Goal: Task Accomplishment & Management: Manage account settings

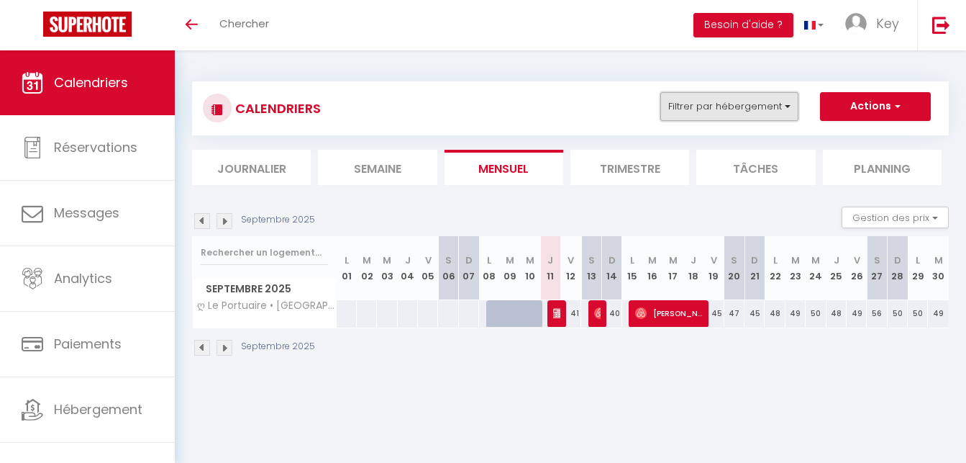
click at [733, 102] on button "Filtrer par hébergement" at bounding box center [729, 106] width 138 height 29
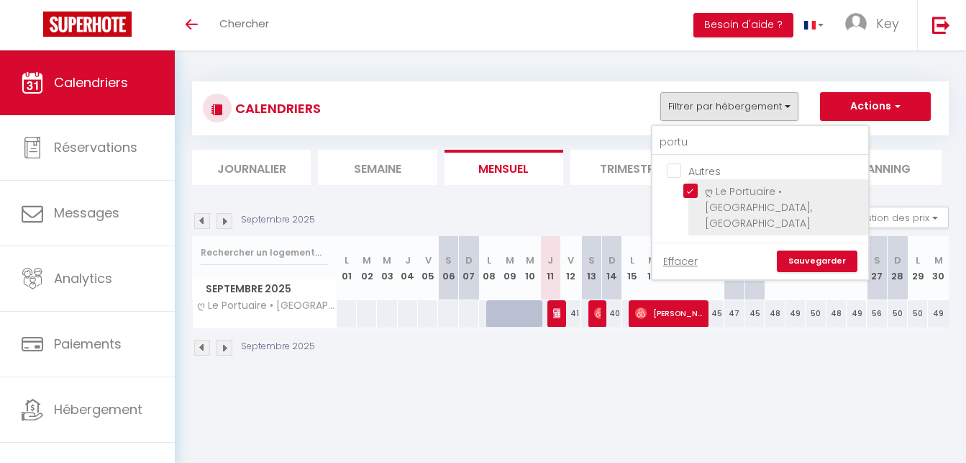
click at [688, 195] on input "ღ Le Portuaire • [GEOGRAPHIC_DATA], [GEOGRAPHIC_DATA]" at bounding box center [773, 190] width 180 height 14
checkbox input "false"
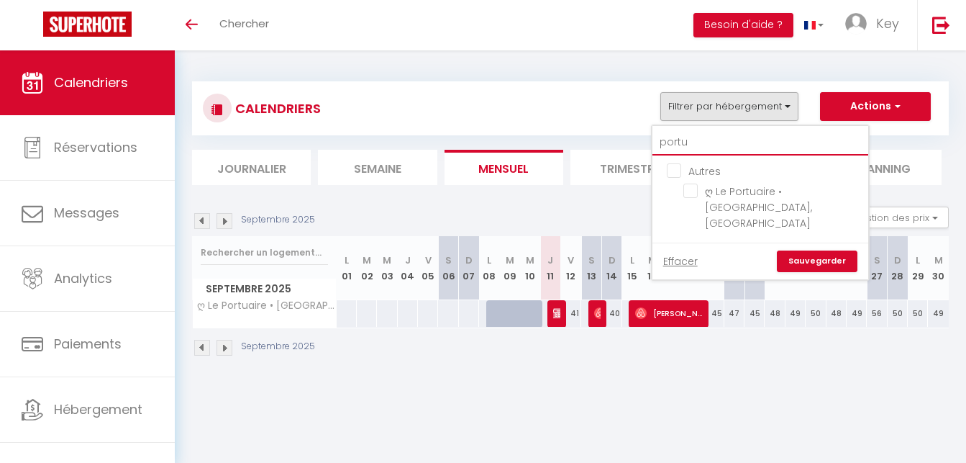
click at [709, 147] on input "portu" at bounding box center [760, 142] width 216 height 26
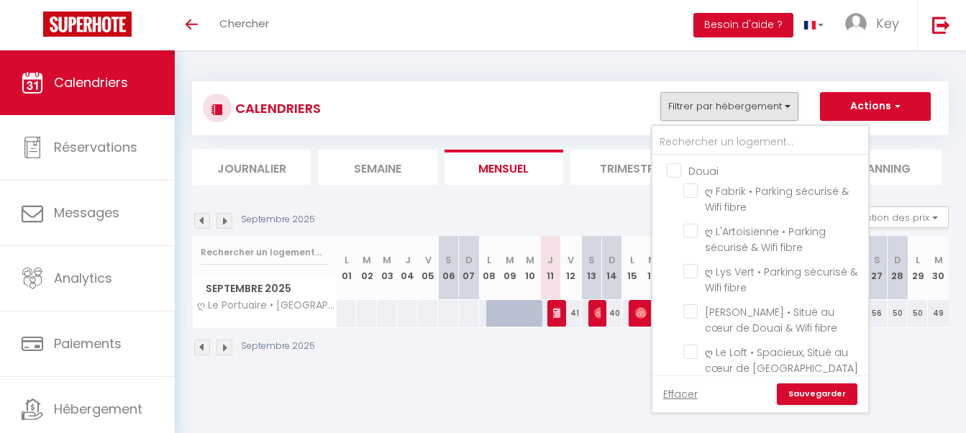
scroll to position [3446, 0]
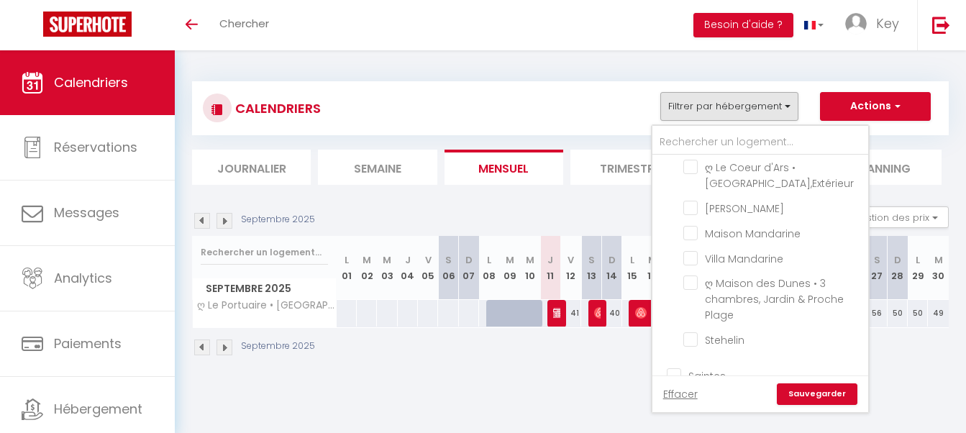
click at [673, 255] on div "CALENDRIERS Filtrer par hébergement Douai ღ Fabrik • Parking sécurisé & Wifi fi…" at bounding box center [570, 219] width 757 height 303
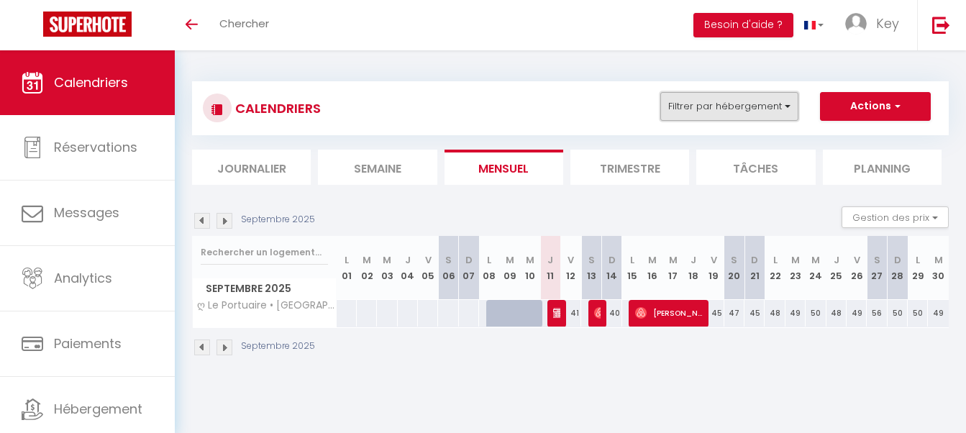
click at [712, 117] on button "Filtrer par hébergement" at bounding box center [729, 106] width 138 height 29
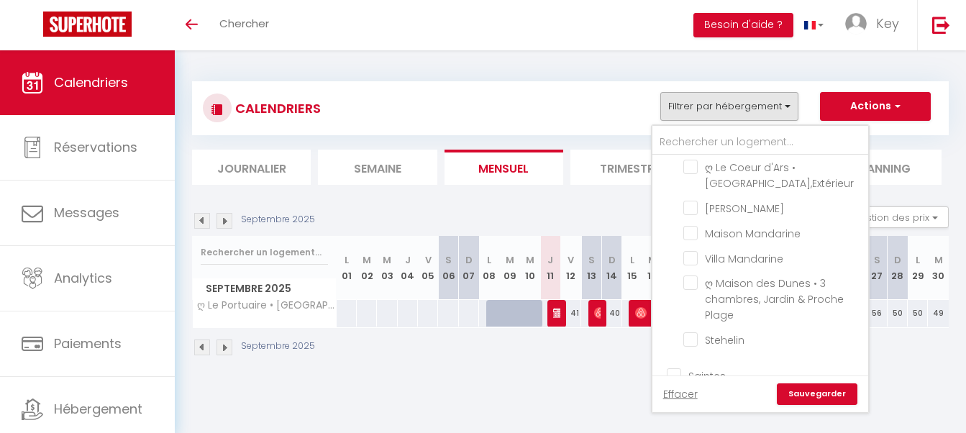
checkbox input "true"
checkbox input "false"
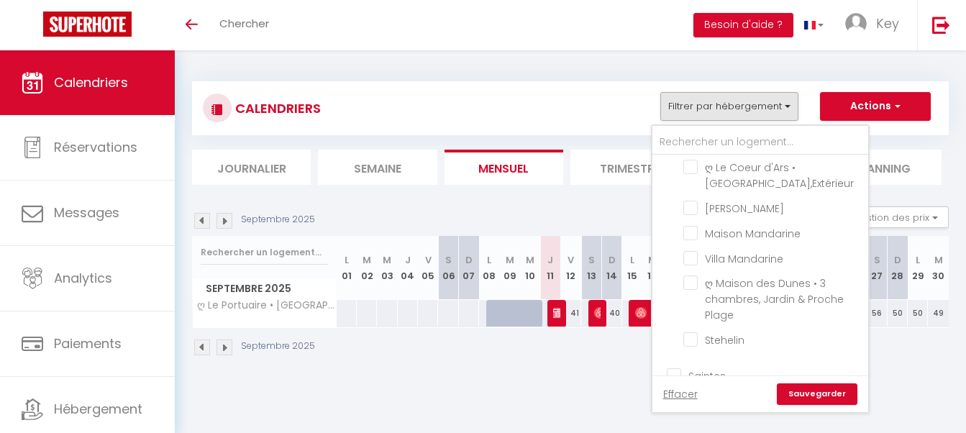
checkbox input "false"
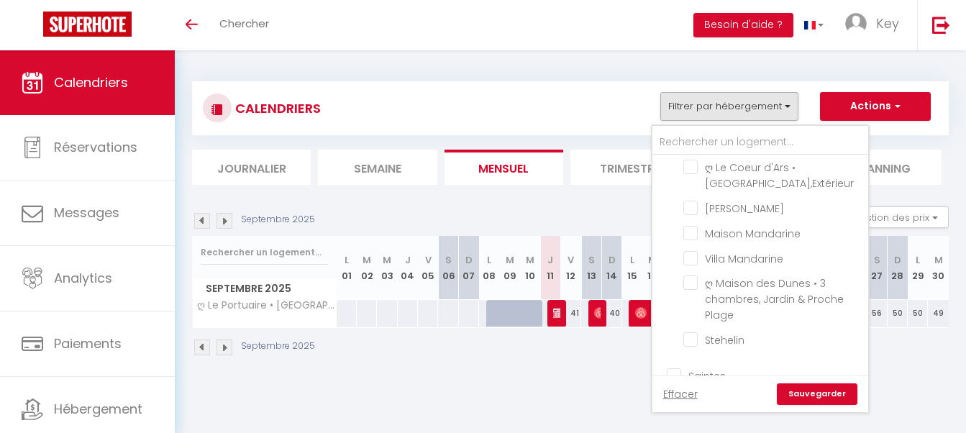
checkbox input "false"
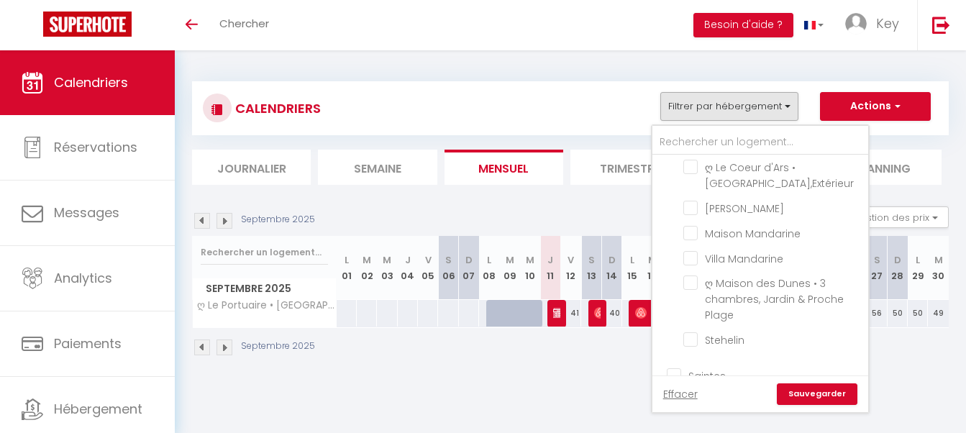
checkbox input "false"
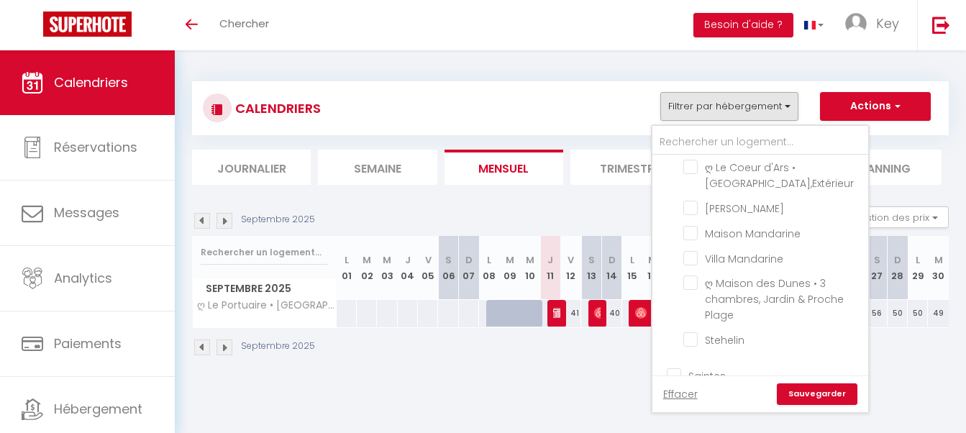
checkbox input "false"
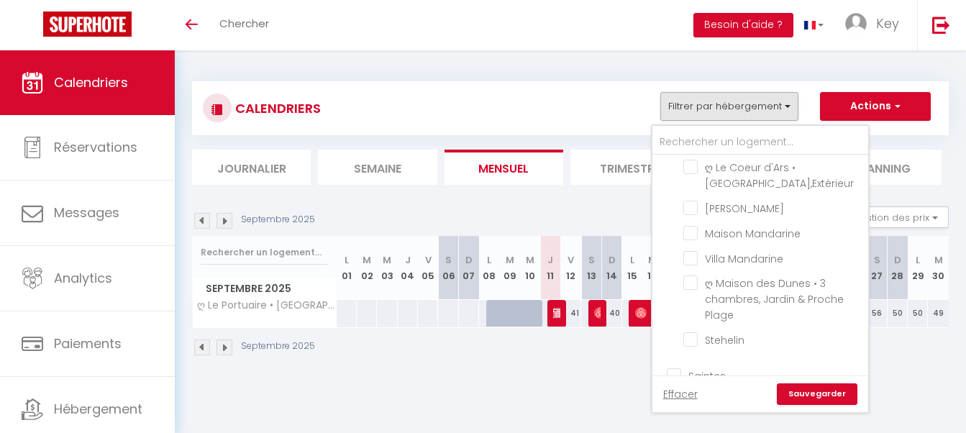
checkbox input "false"
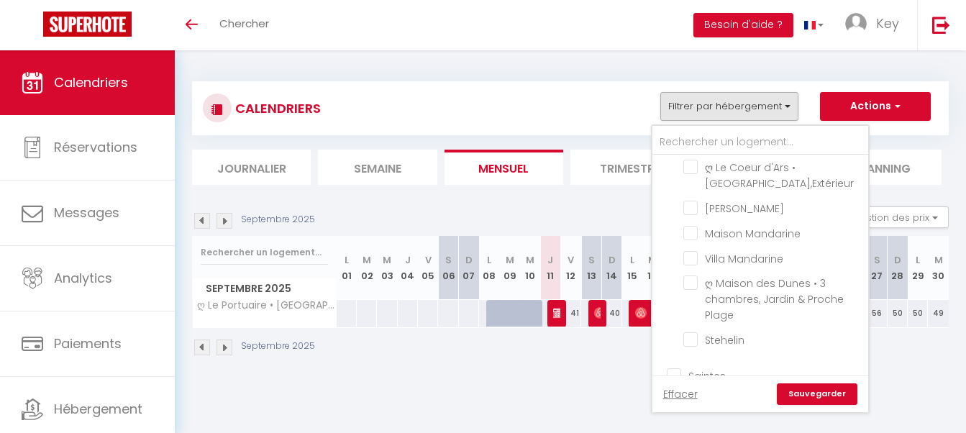
checkbox input "false"
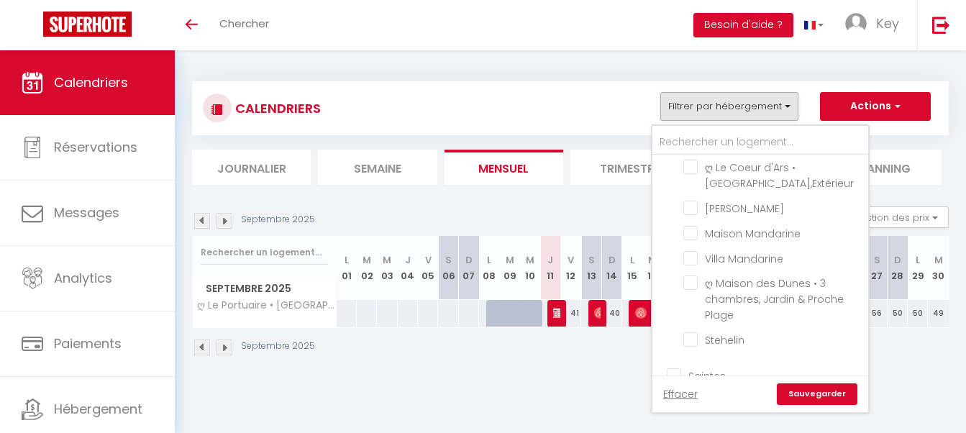
checkbox input "false"
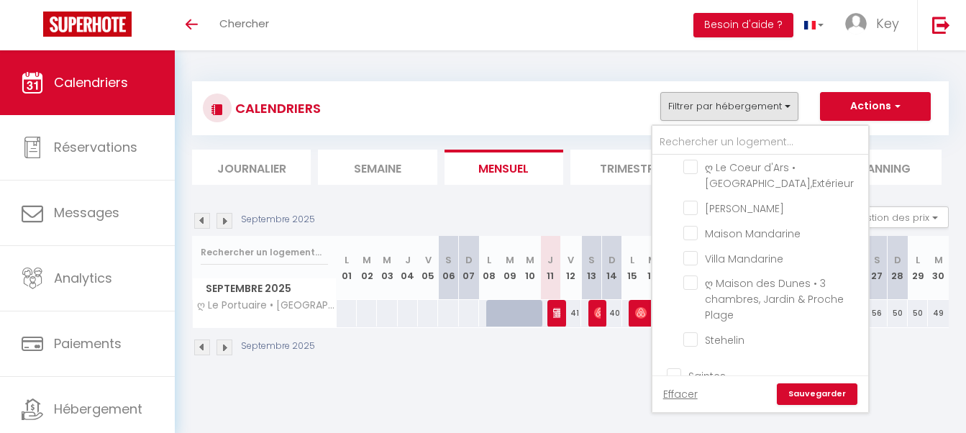
checkbox input "false"
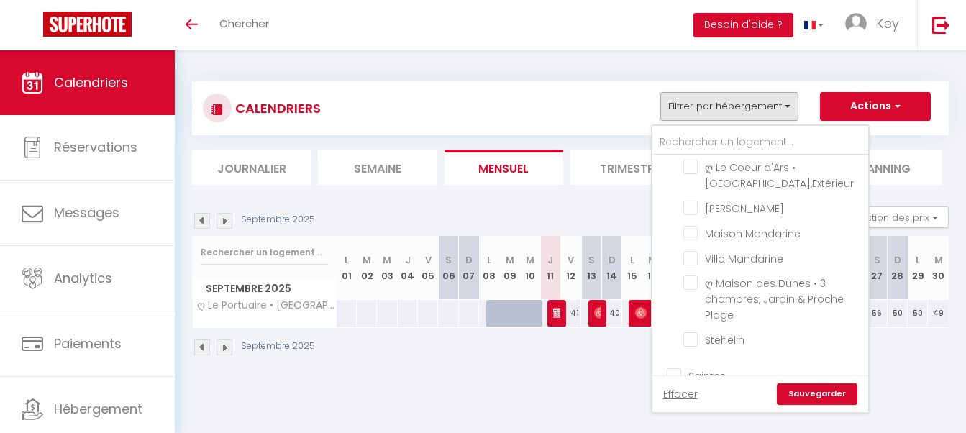
checkbox input "false"
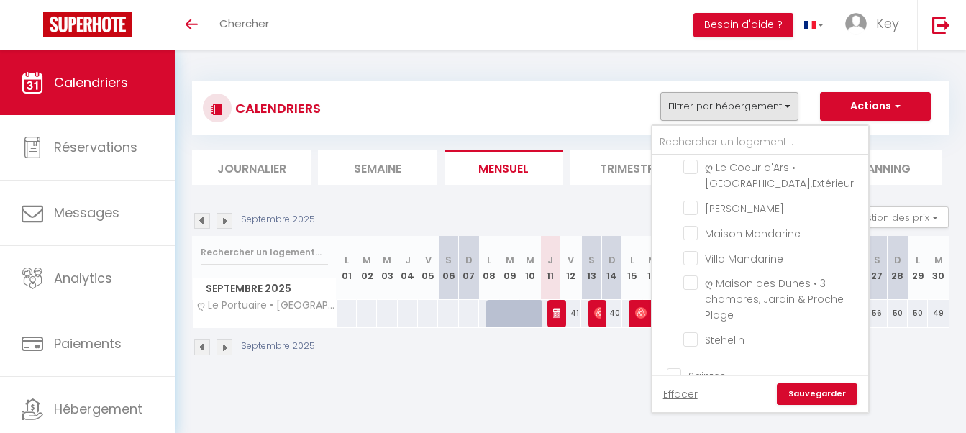
checkbox input "false"
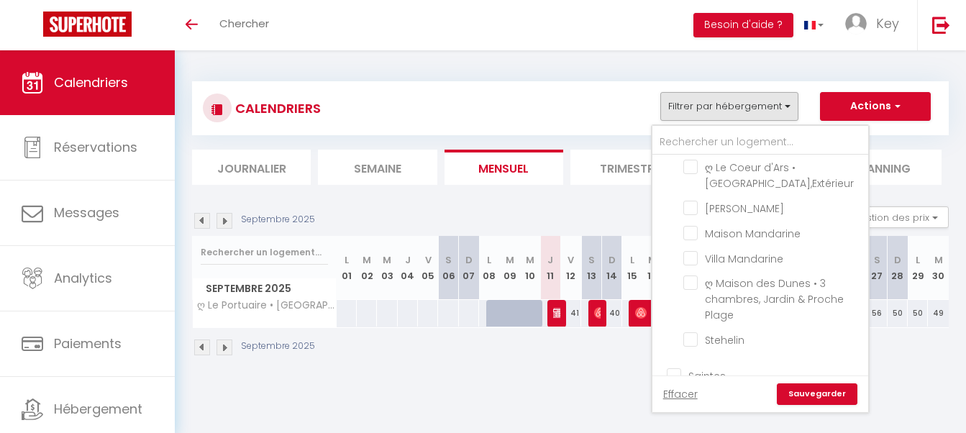
checkbox input "false"
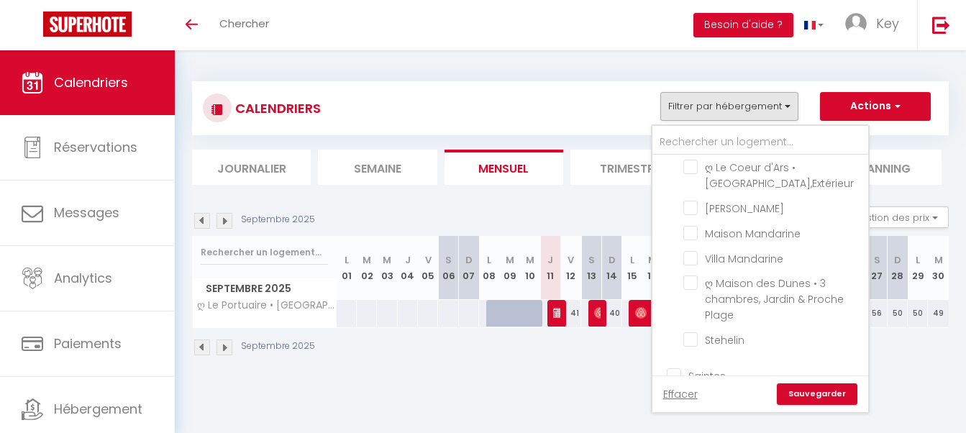
checkbox input "false"
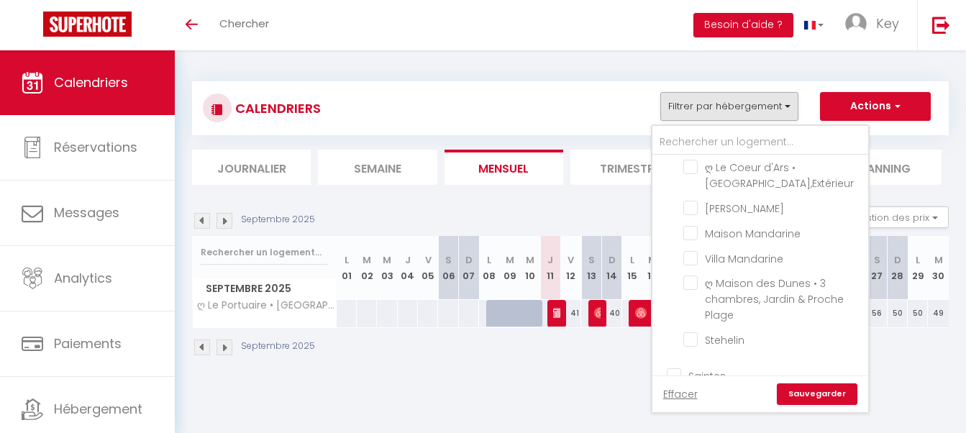
checkbox input "false"
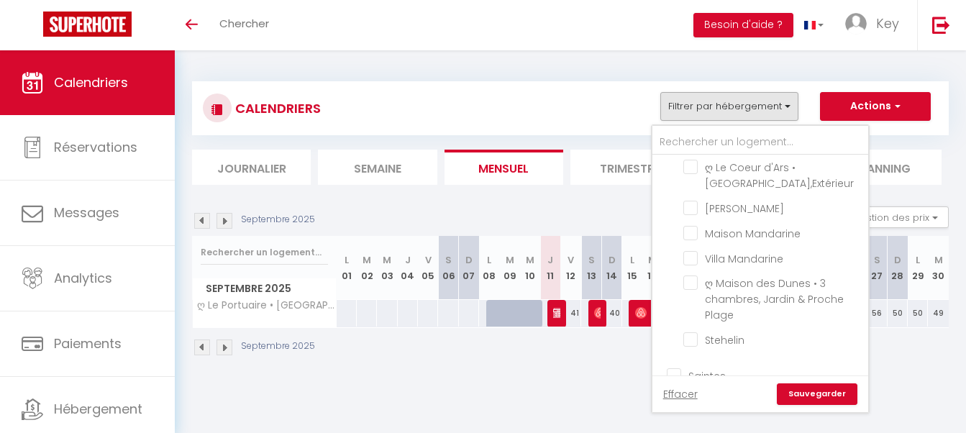
checkbox input "false"
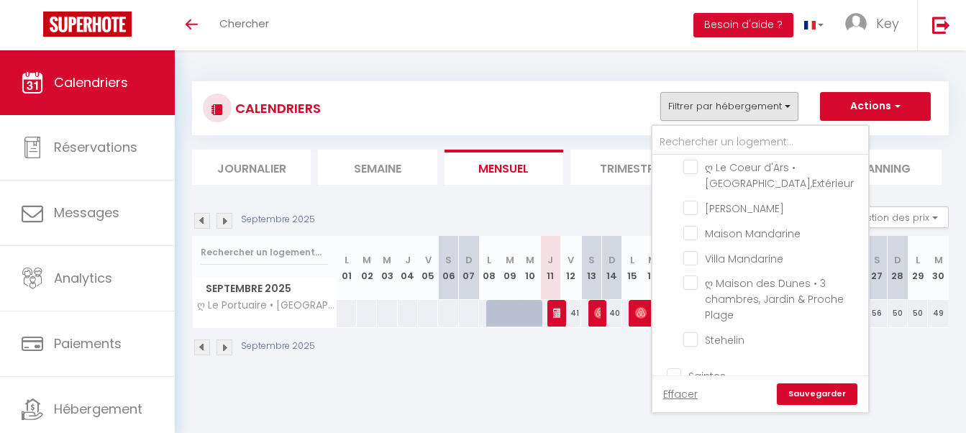
checkbox input "false"
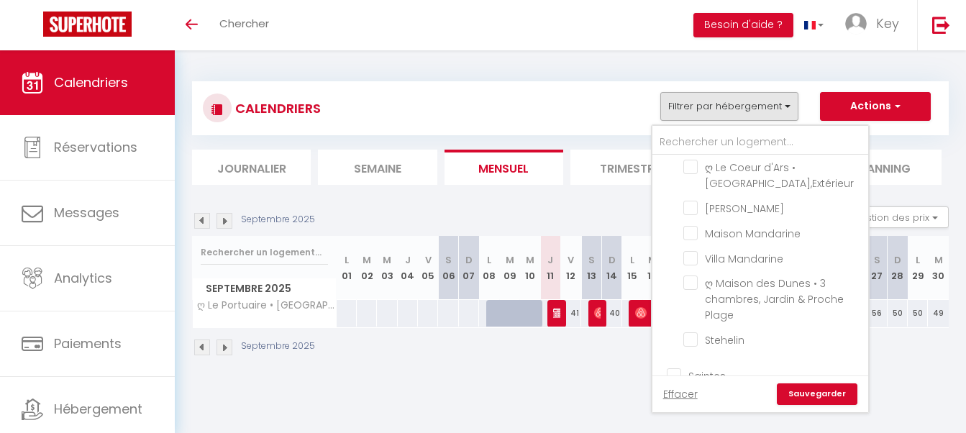
checkbox input "false"
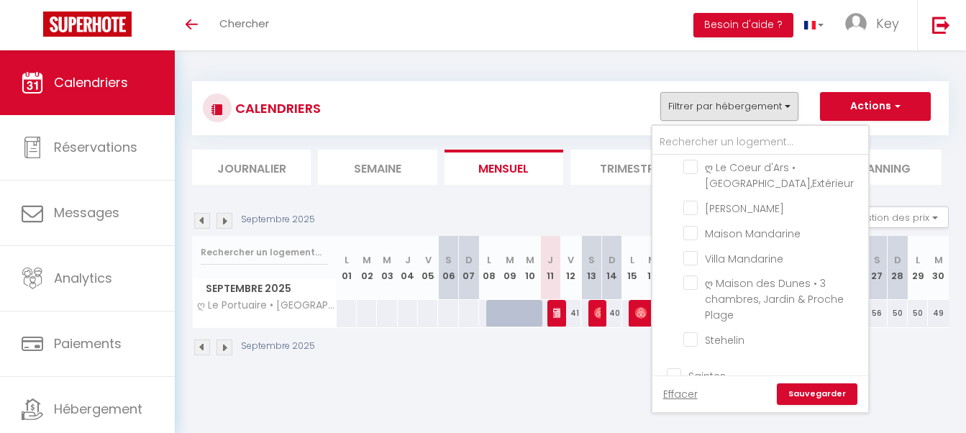
checkbox input "false"
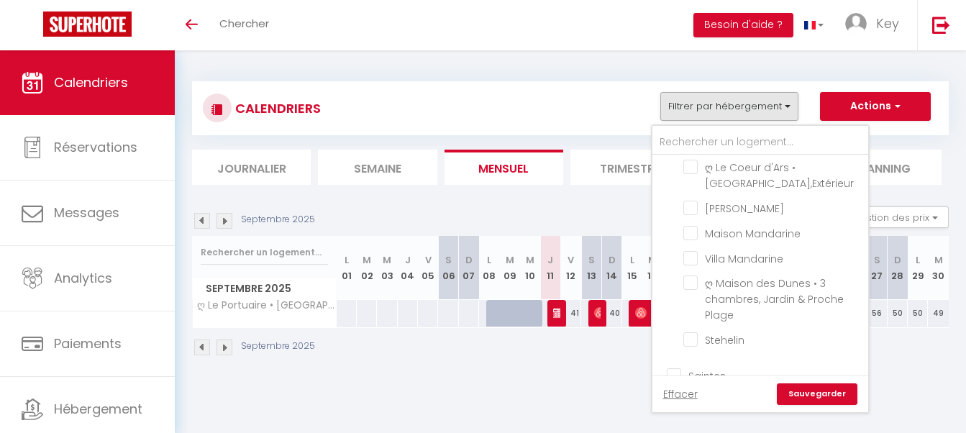
checkbox input "false"
checkbox input "true"
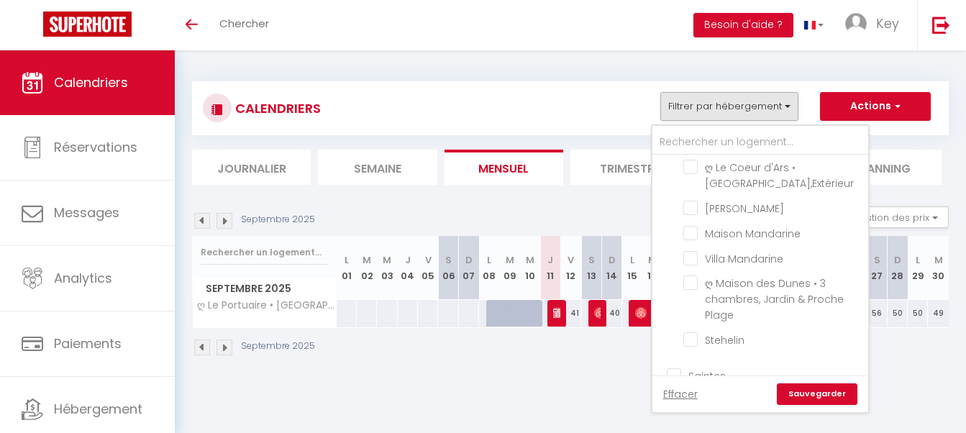
checkbox input "true"
click at [797, 396] on link "Sauvegarder" at bounding box center [817, 394] width 81 height 22
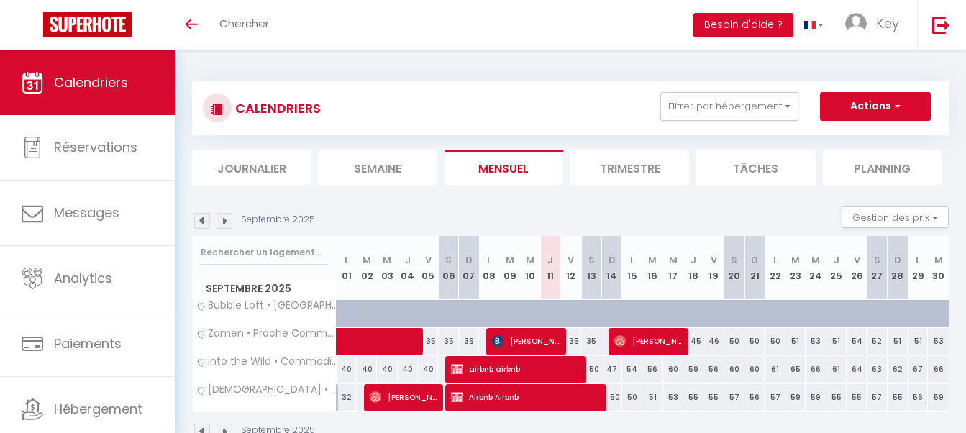
scroll to position [50, 0]
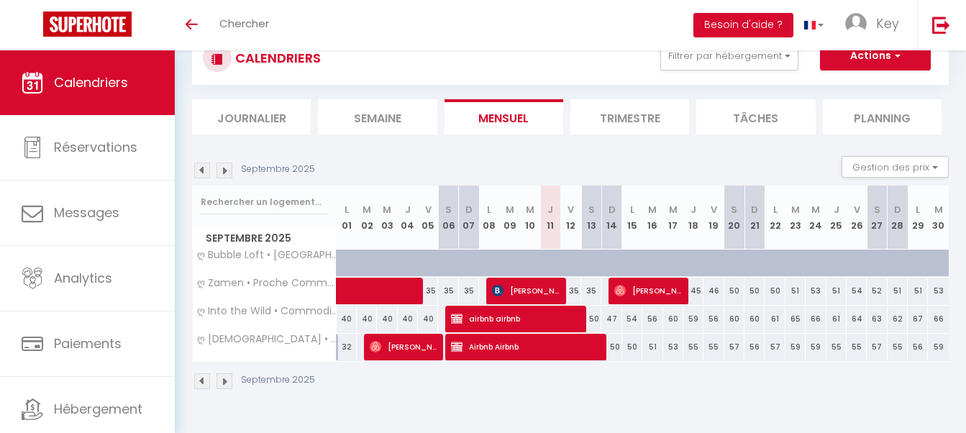
click at [547, 290] on span "[PERSON_NAME]" at bounding box center [525, 290] width 67 height 27
select select "34522"
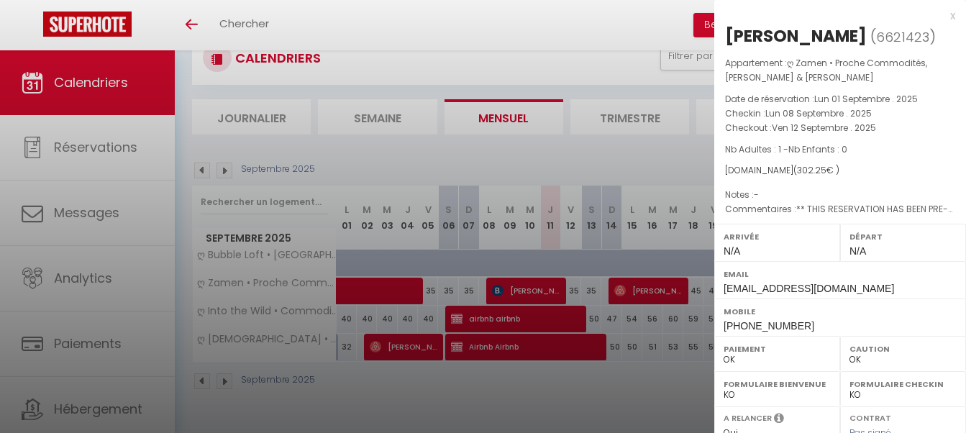
click at [532, 311] on div at bounding box center [483, 216] width 966 height 433
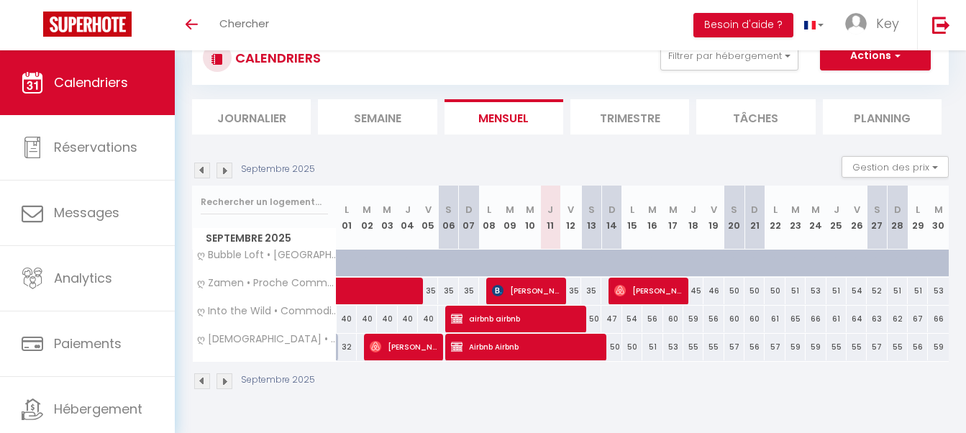
click at [541, 279] on span "[PERSON_NAME]" at bounding box center [525, 290] width 67 height 27
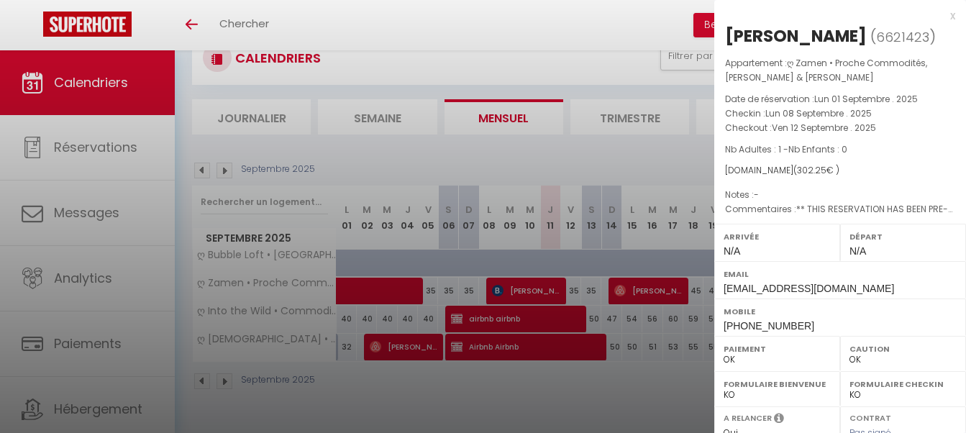
click at [545, 314] on div at bounding box center [483, 216] width 966 height 433
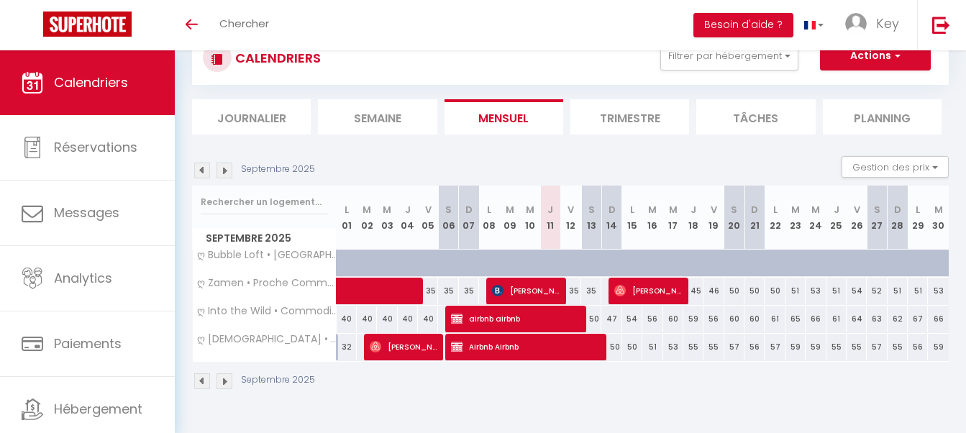
click at [573, 321] on span "airbnb airbnb" at bounding box center [514, 318] width 127 height 27
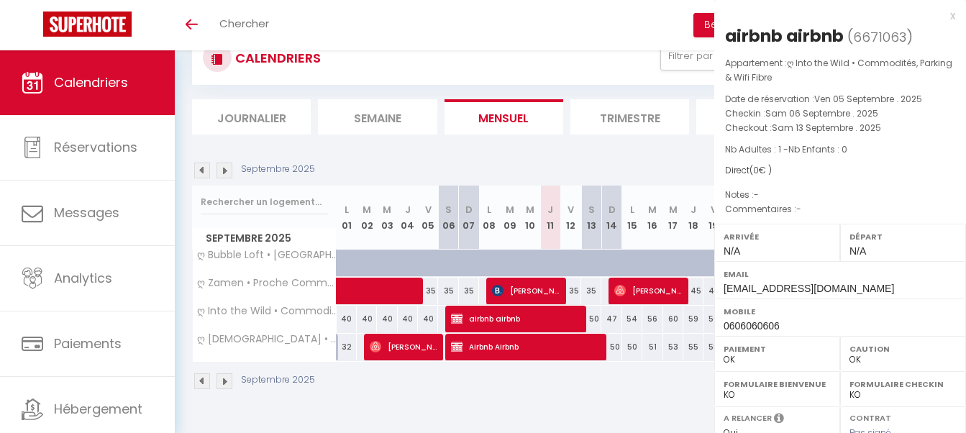
select select "KO"
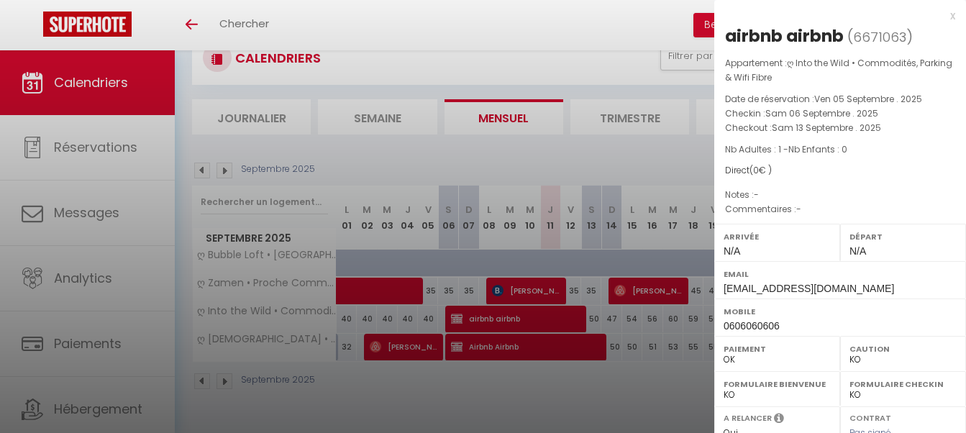
click at [570, 358] on div at bounding box center [483, 216] width 966 height 433
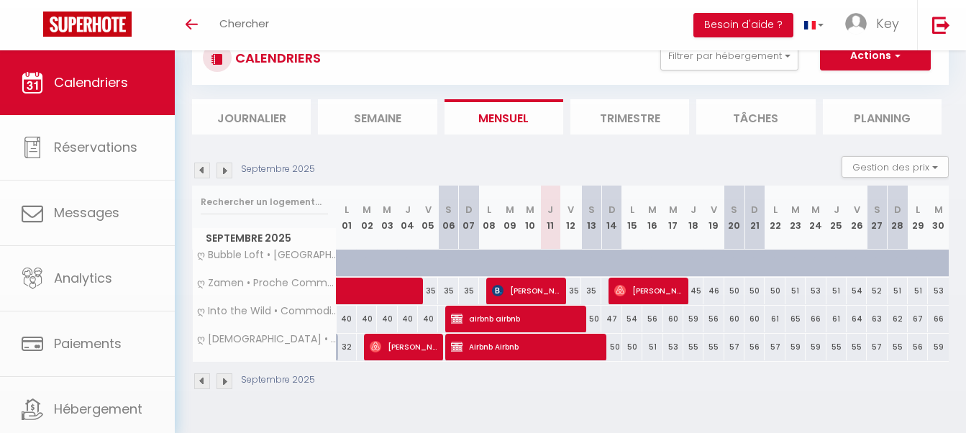
click at [577, 337] on body "🟢 Des questions ou besoin d'assistance pour la migration AirBnB? Connectez-vous…" at bounding box center [483, 216] width 966 height 433
click at [583, 357] on span "Airbnb Airbnb" at bounding box center [524, 346] width 147 height 27
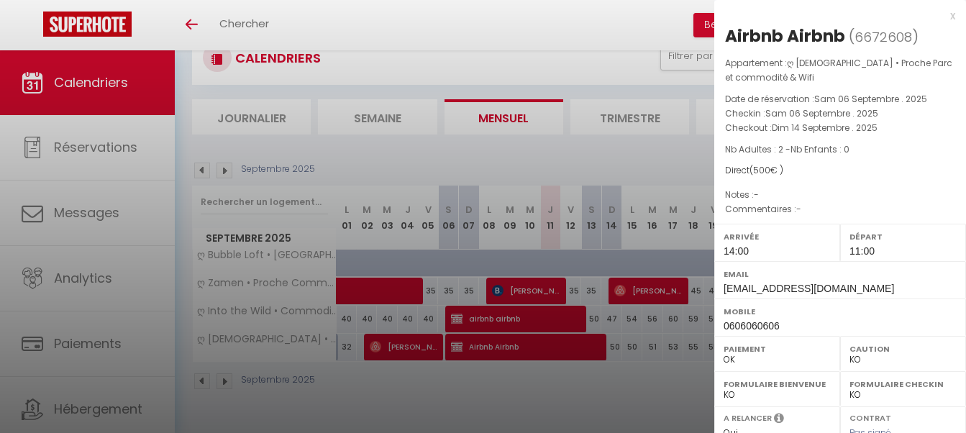
click at [591, 393] on div at bounding box center [483, 216] width 966 height 433
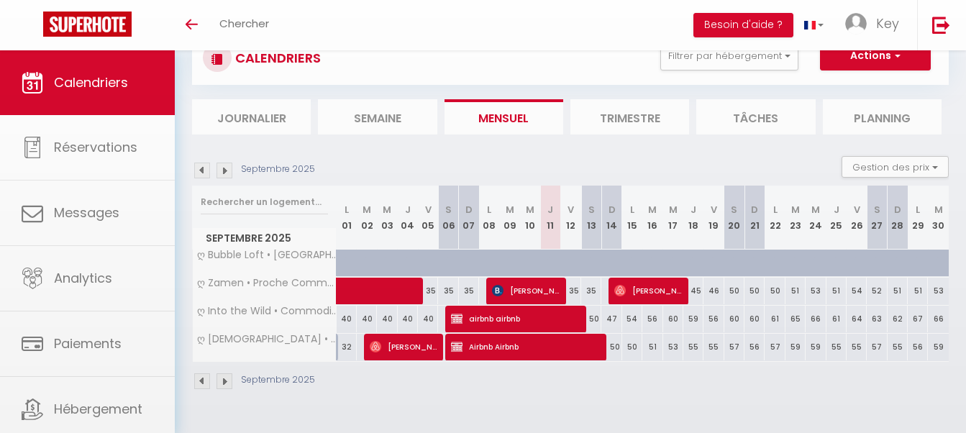
click at [656, 293] on body "🟢 Des questions ou besoin d'assistance pour la migration AirBnB? Connectez-vous…" at bounding box center [483, 216] width 966 height 433
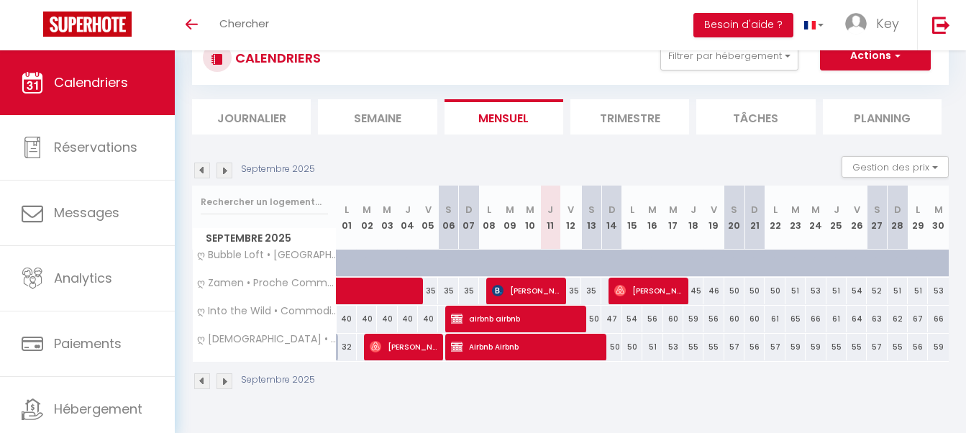
drag, startPoint x: 640, startPoint y: 260, endPoint x: 637, endPoint y: 287, distance: 27.4
click at [640, 259] on div at bounding box center [639, 271] width 20 height 27
type input "77"
type input "Lun 15 Septembre 2025"
type input "[DATE]"
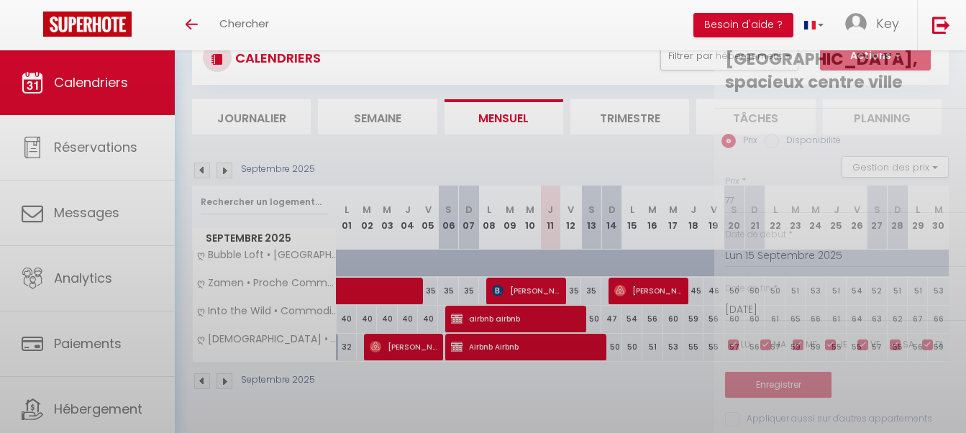
click at [637, 294] on div at bounding box center [483, 216] width 966 height 433
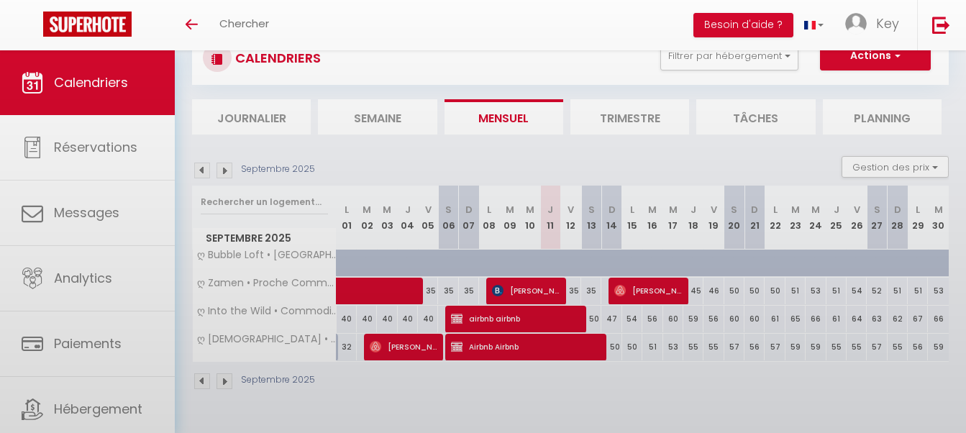
click at [665, 293] on span "[PERSON_NAME]" at bounding box center [647, 290] width 67 height 27
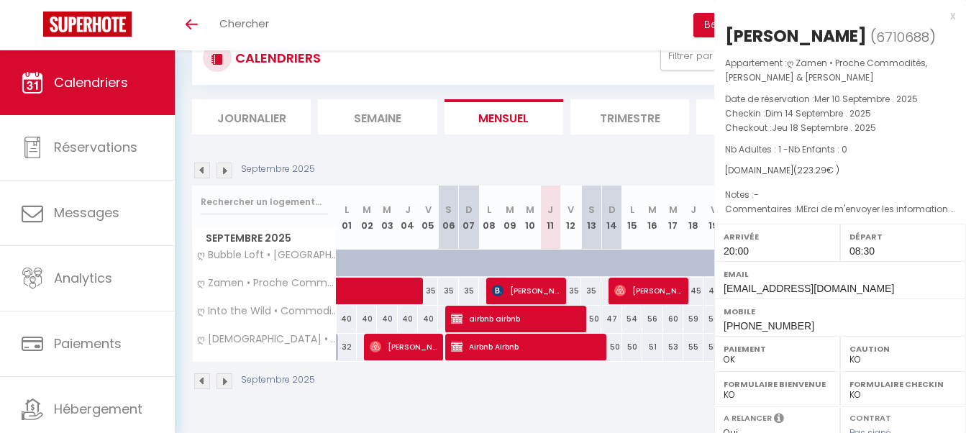
select select "OK"
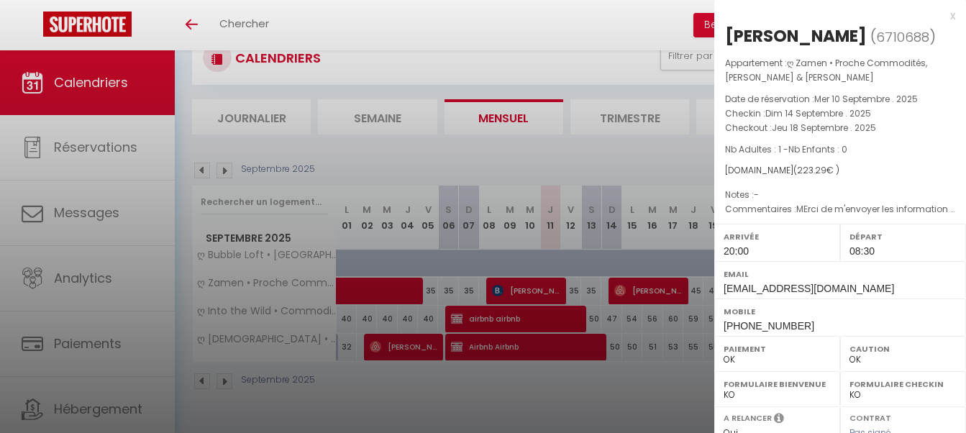
click at [529, 382] on div at bounding box center [483, 216] width 966 height 433
